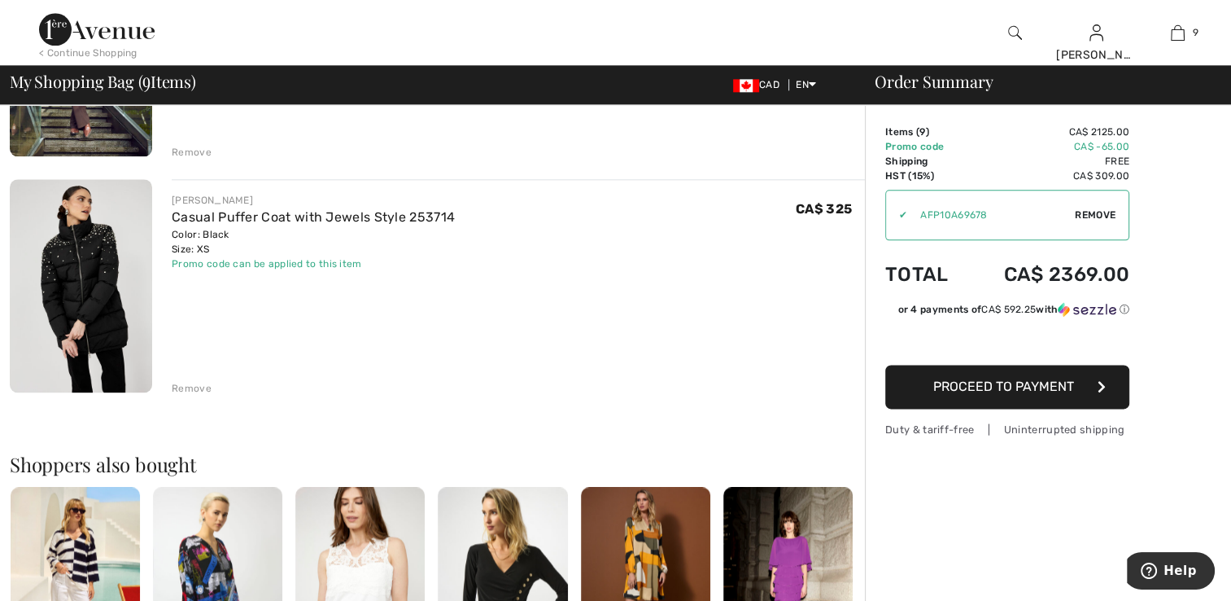
scroll to position [1790, 0]
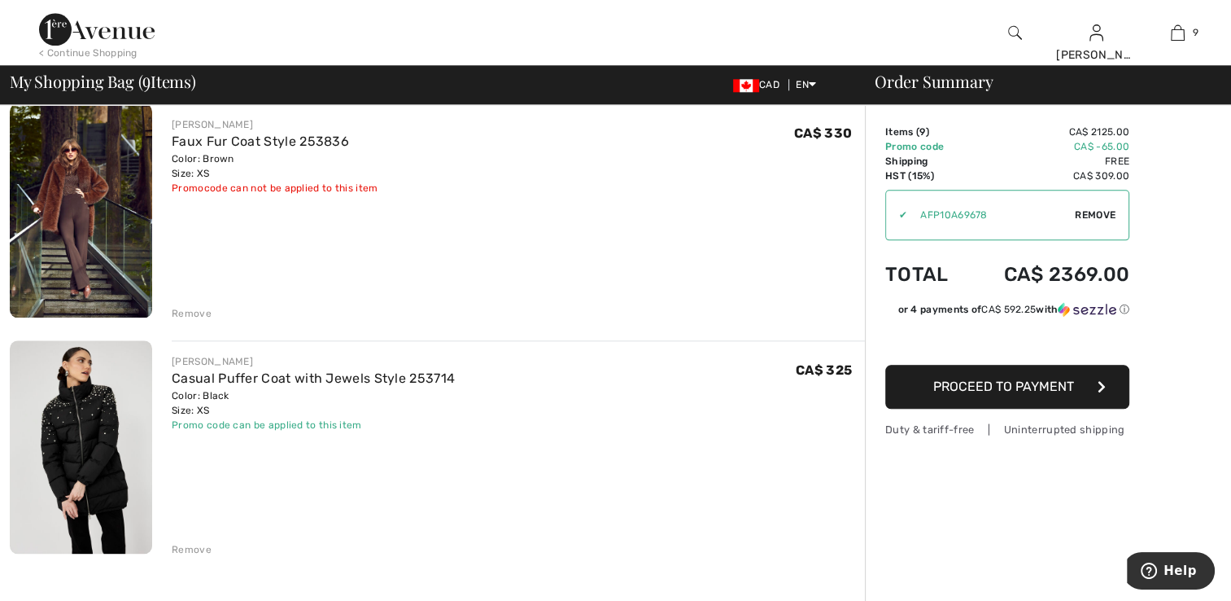
click at [84, 174] on img at bounding box center [81, 210] width 142 height 214
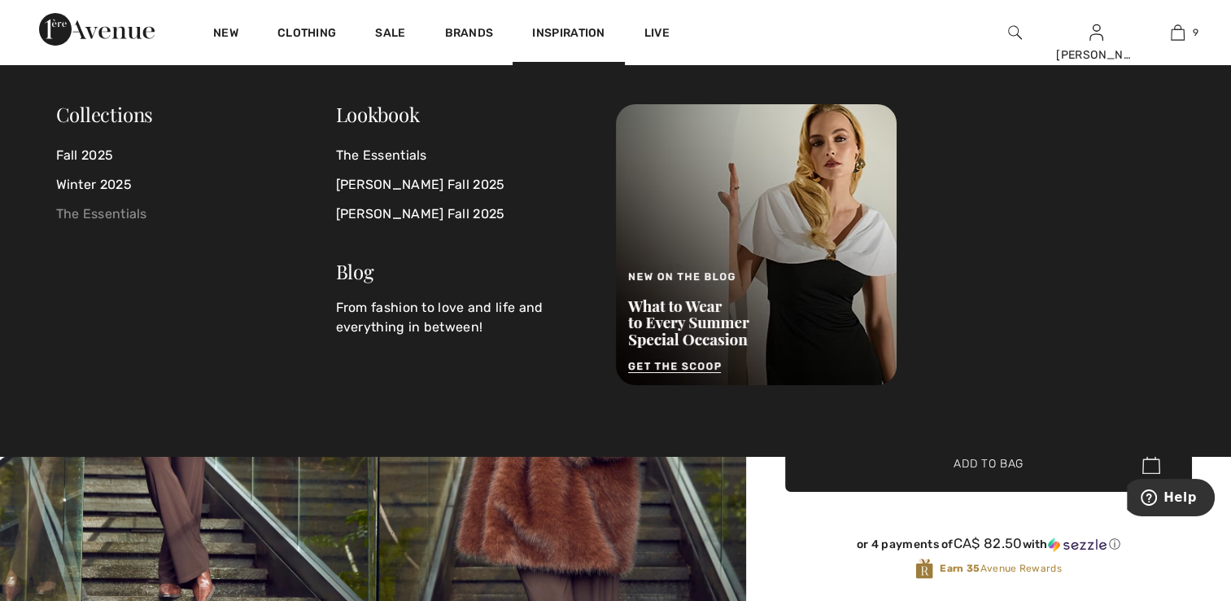
click at [101, 212] on link "The Essentials" at bounding box center [196, 213] width 280 height 29
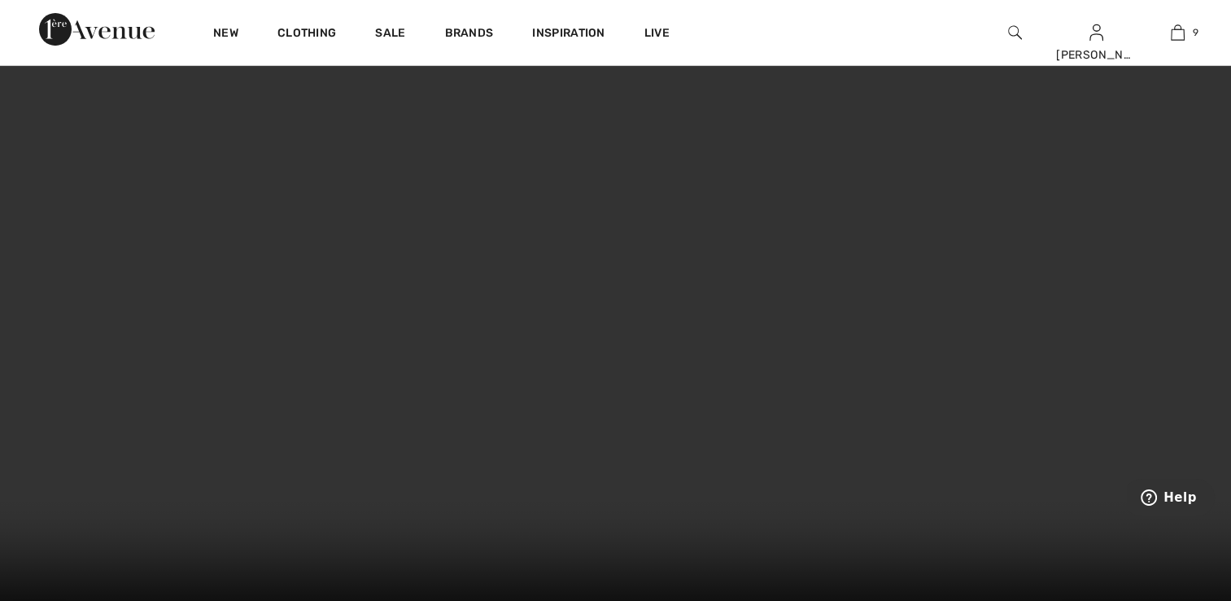
scroll to position [81, 0]
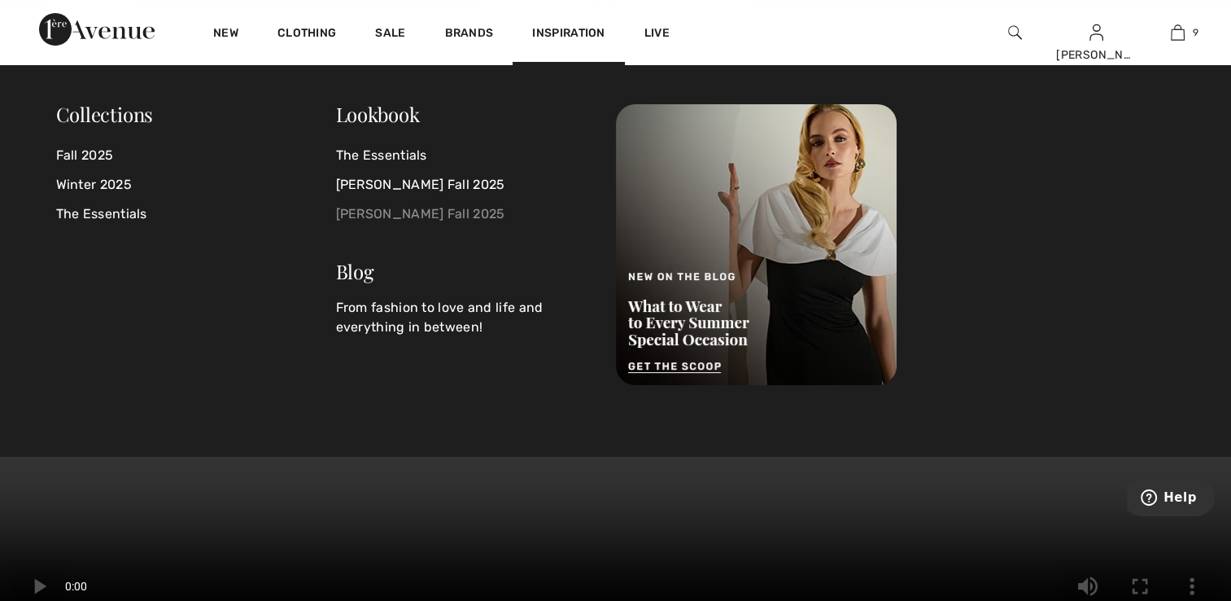
click at [390, 212] on link "Frank Lyman Fall 2025" at bounding box center [466, 213] width 260 height 29
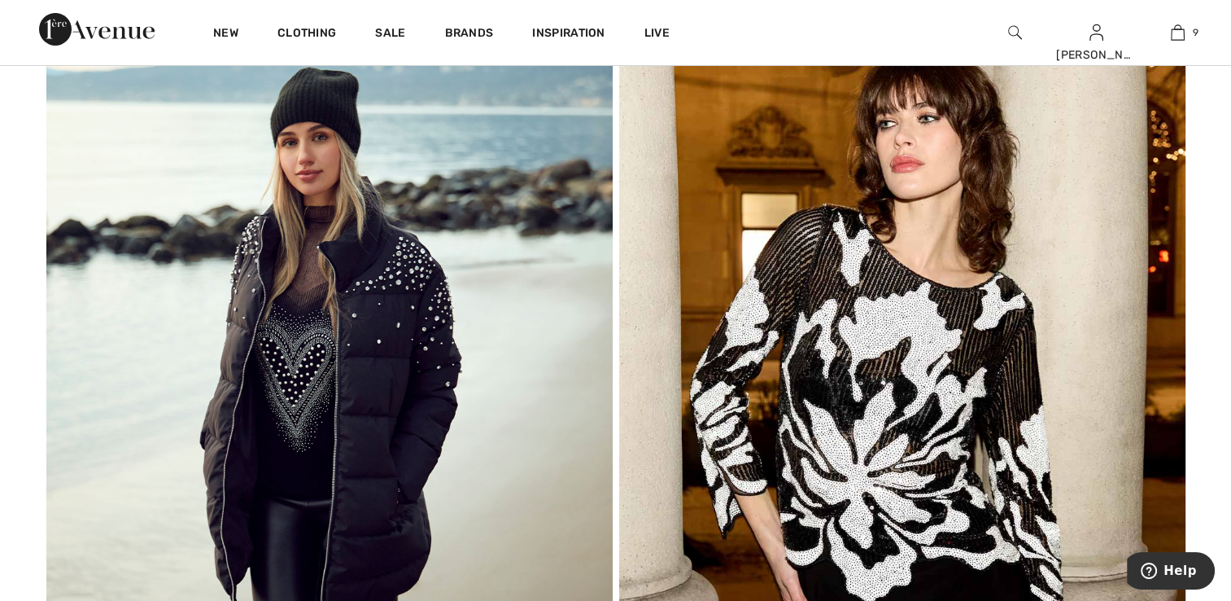
scroll to position [6104, 0]
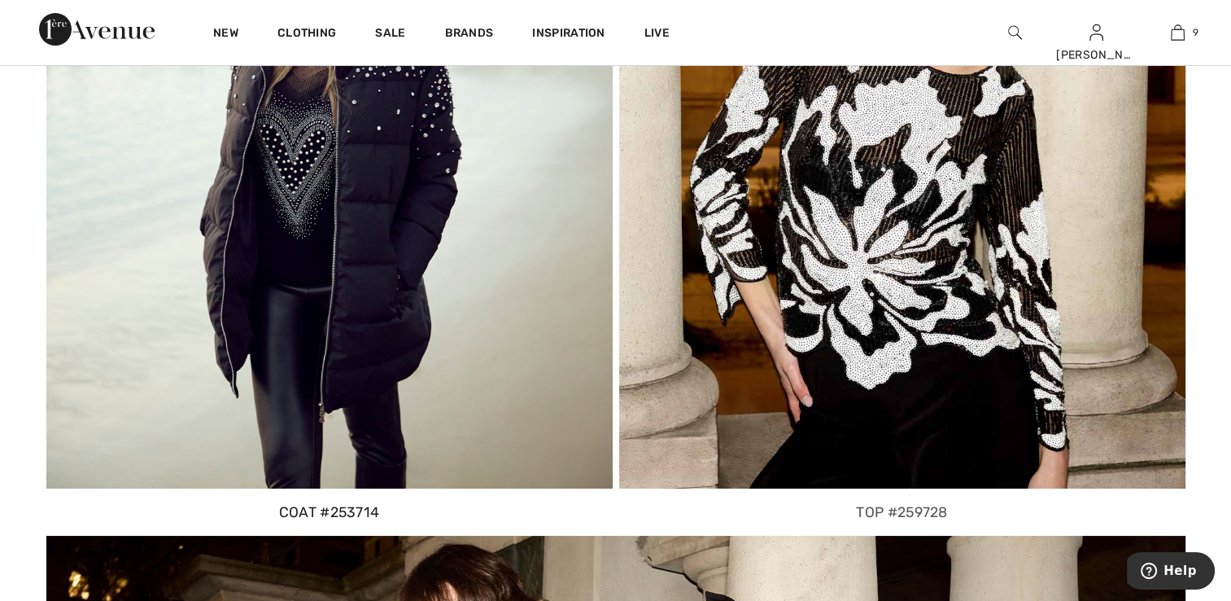
click at [202, 174] on img at bounding box center [329, 148] width 566 height 680
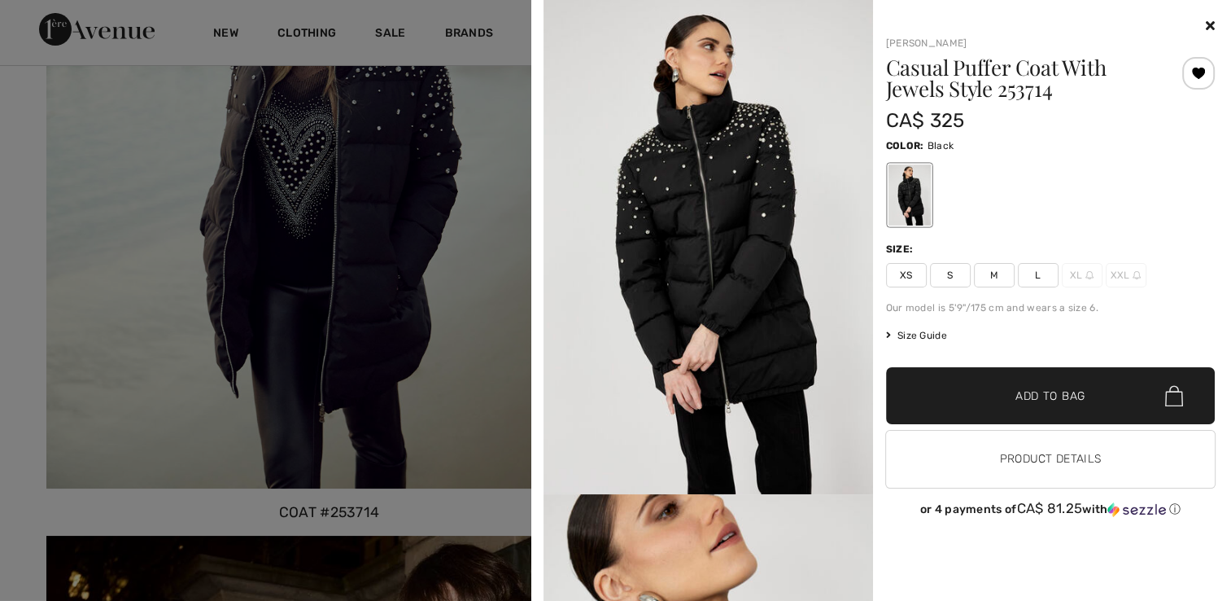
click at [397, 202] on div at bounding box center [615, 300] width 1231 height 601
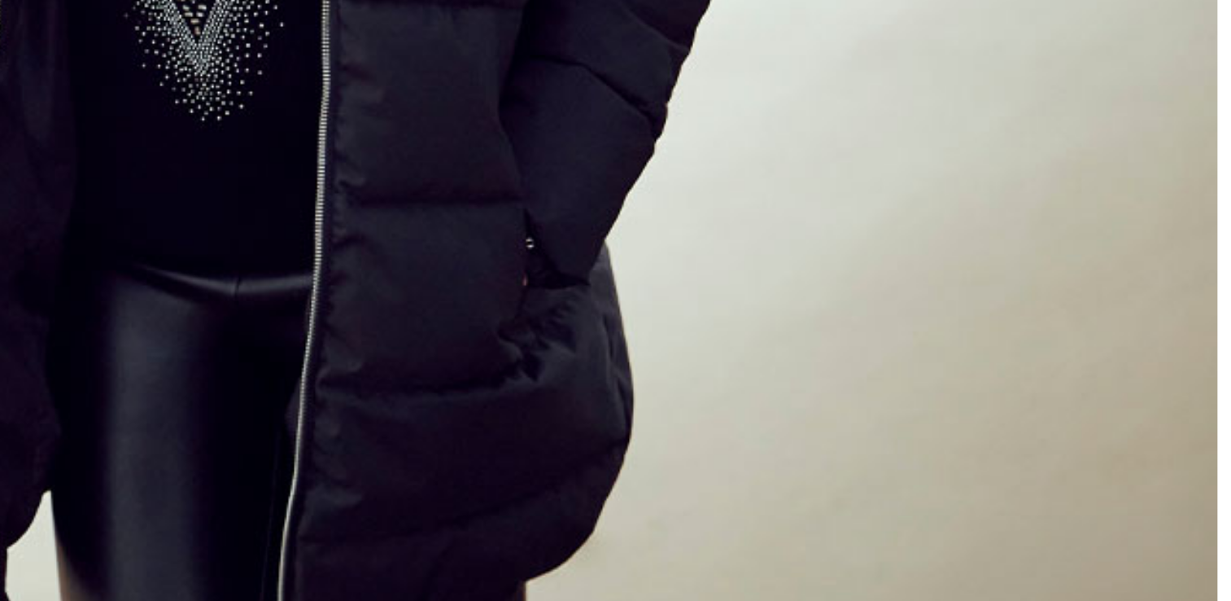
click at [260, 277] on img at bounding box center [329, 148] width 566 height 680
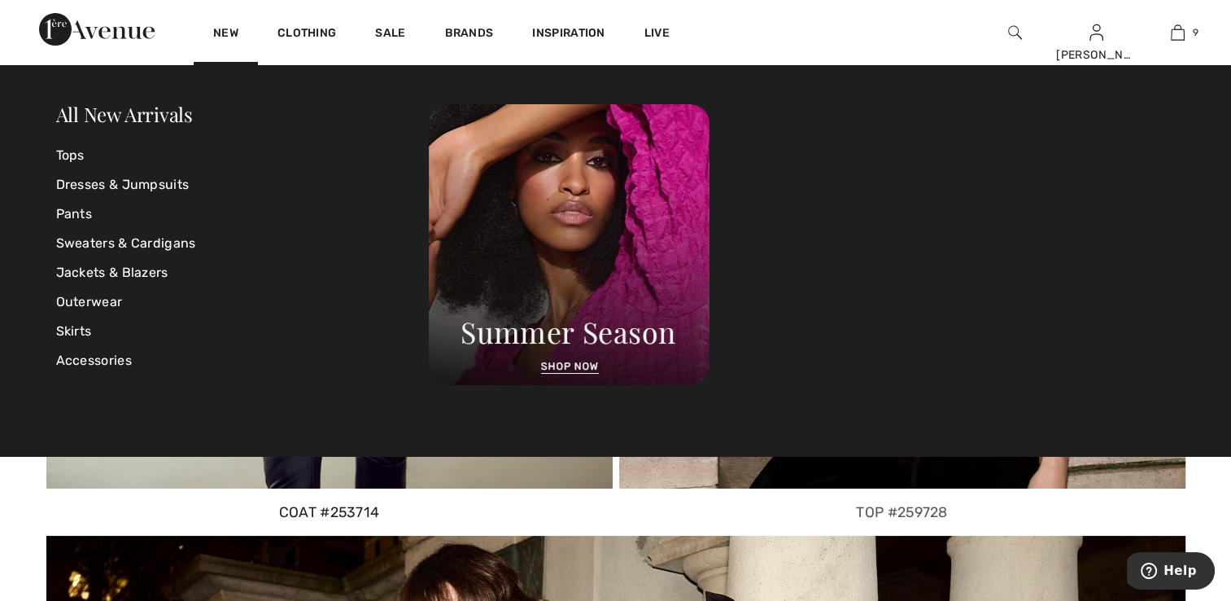
click at [231, 24] on div "New" at bounding box center [226, 32] width 64 height 65
click at [78, 214] on link "Pants" at bounding box center [243, 213] width 374 height 29
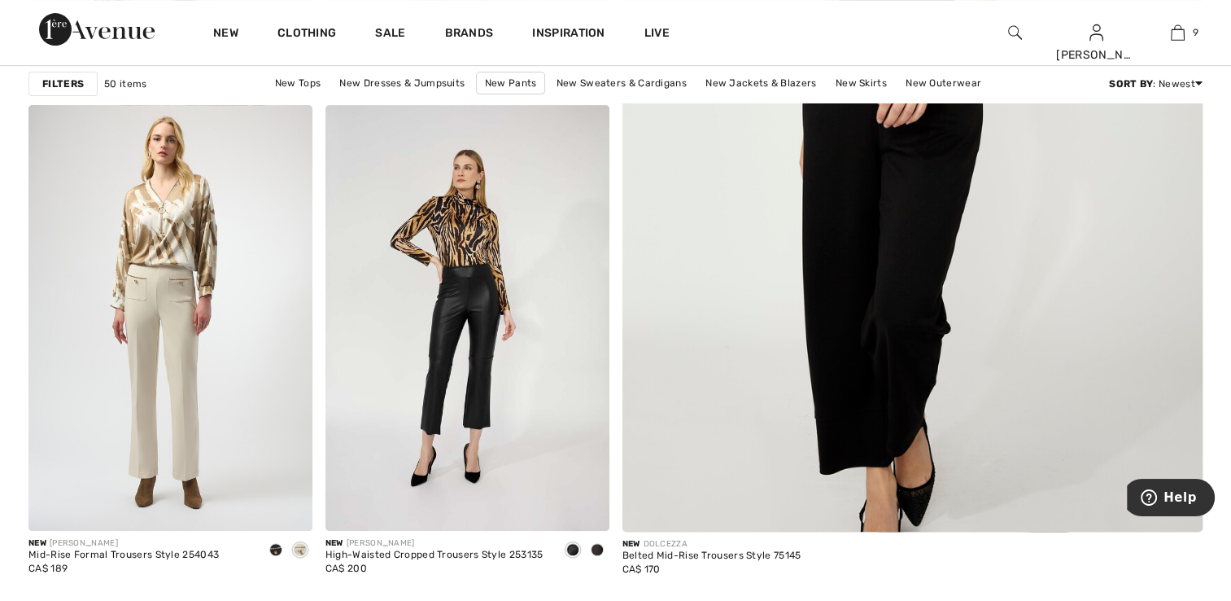
scroll to position [651, 0]
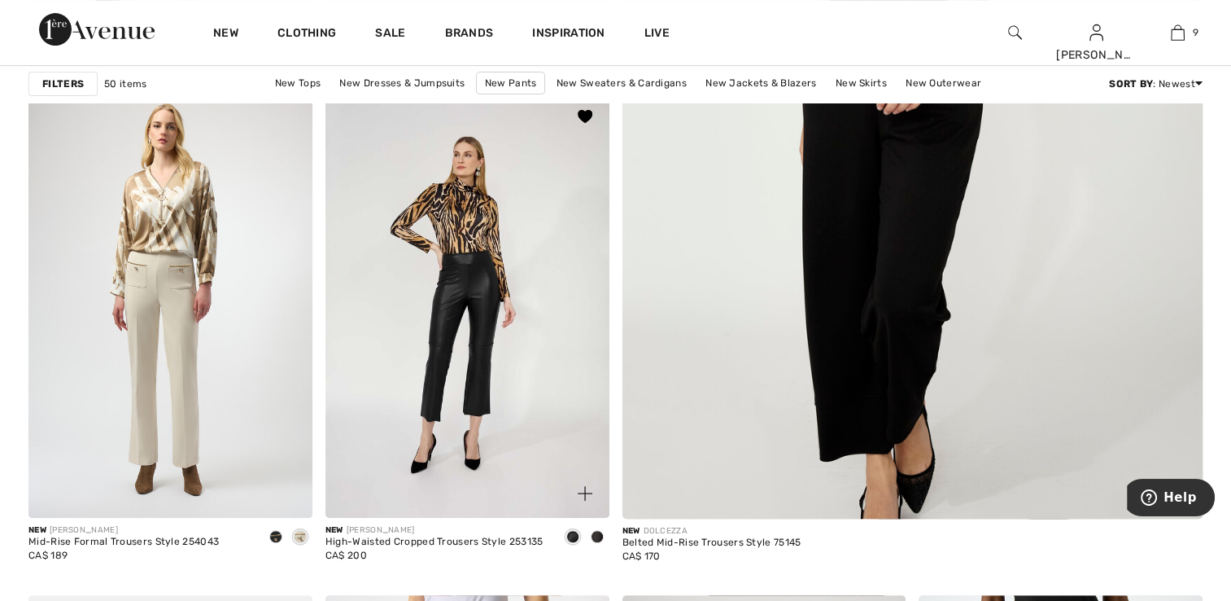
click at [480, 391] on img at bounding box center [468, 305] width 284 height 426
click at [597, 537] on span at bounding box center [597, 536] width 13 height 13
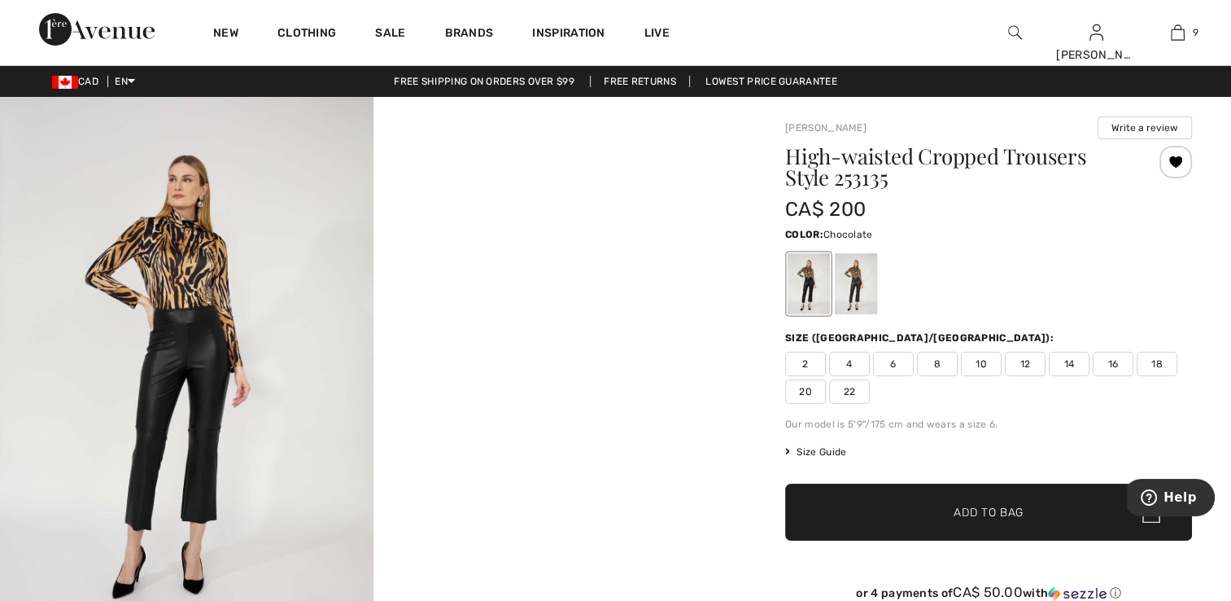
click at [866, 289] on div at bounding box center [856, 283] width 42 height 61
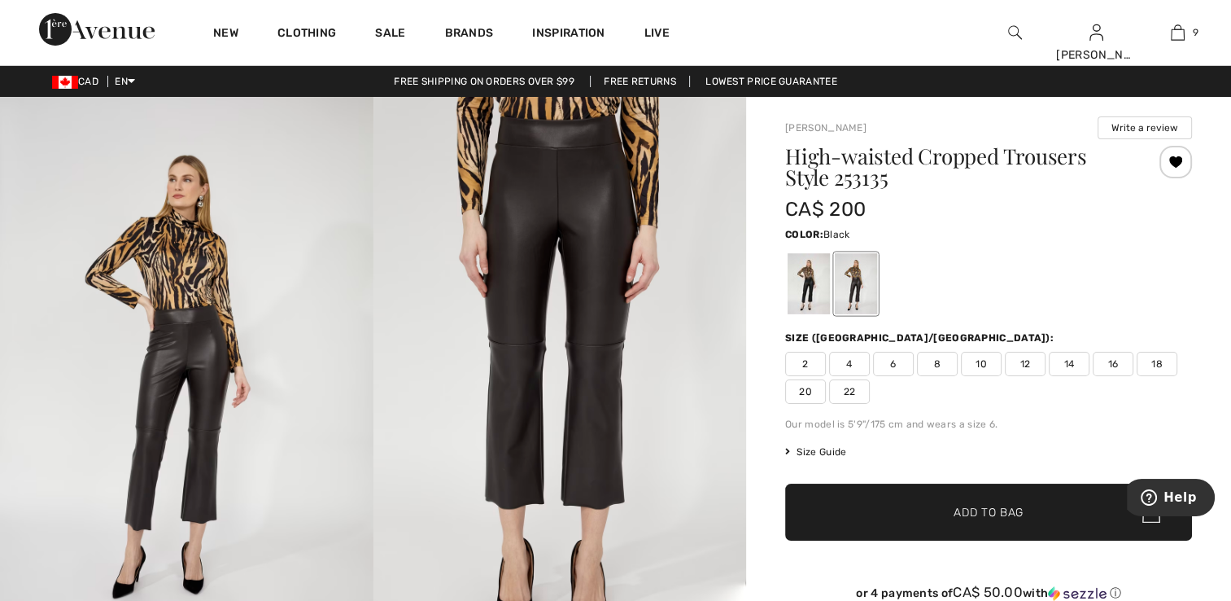
click at [800, 278] on div at bounding box center [809, 283] width 42 height 61
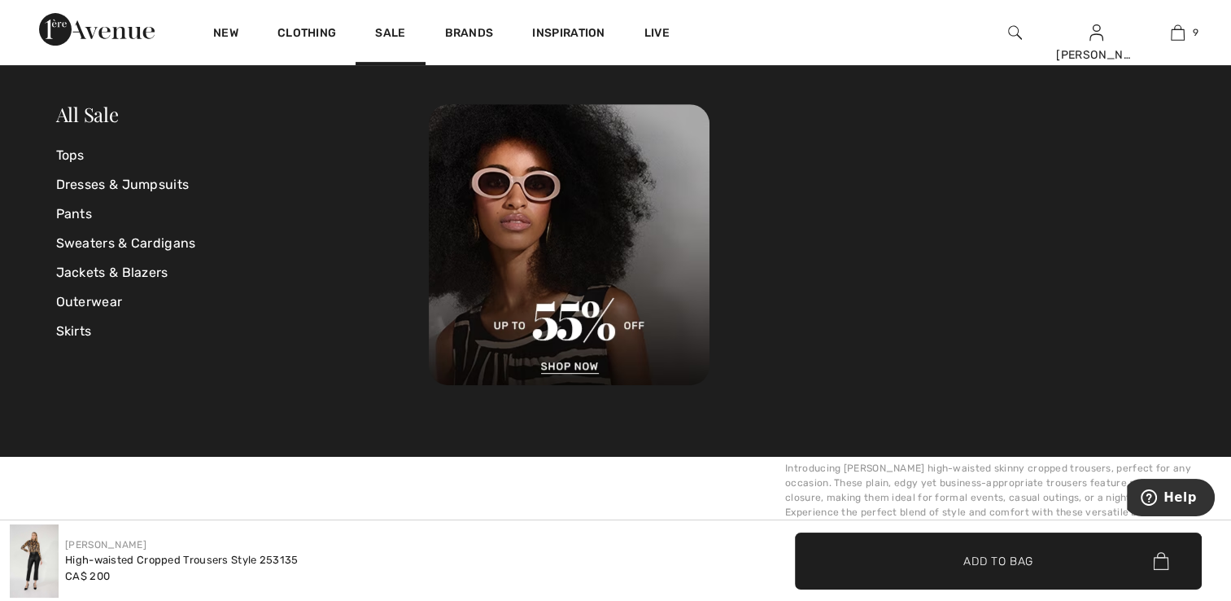
scroll to position [732, 0]
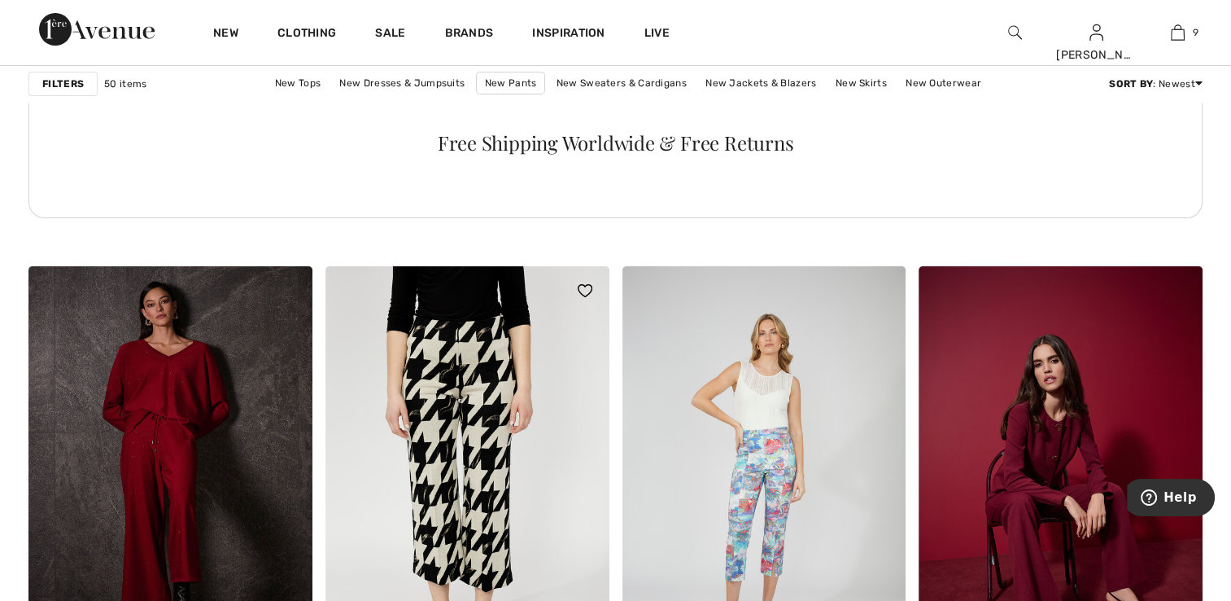
scroll to position [6267, 0]
